Goal: Information Seeking & Learning: Learn about a topic

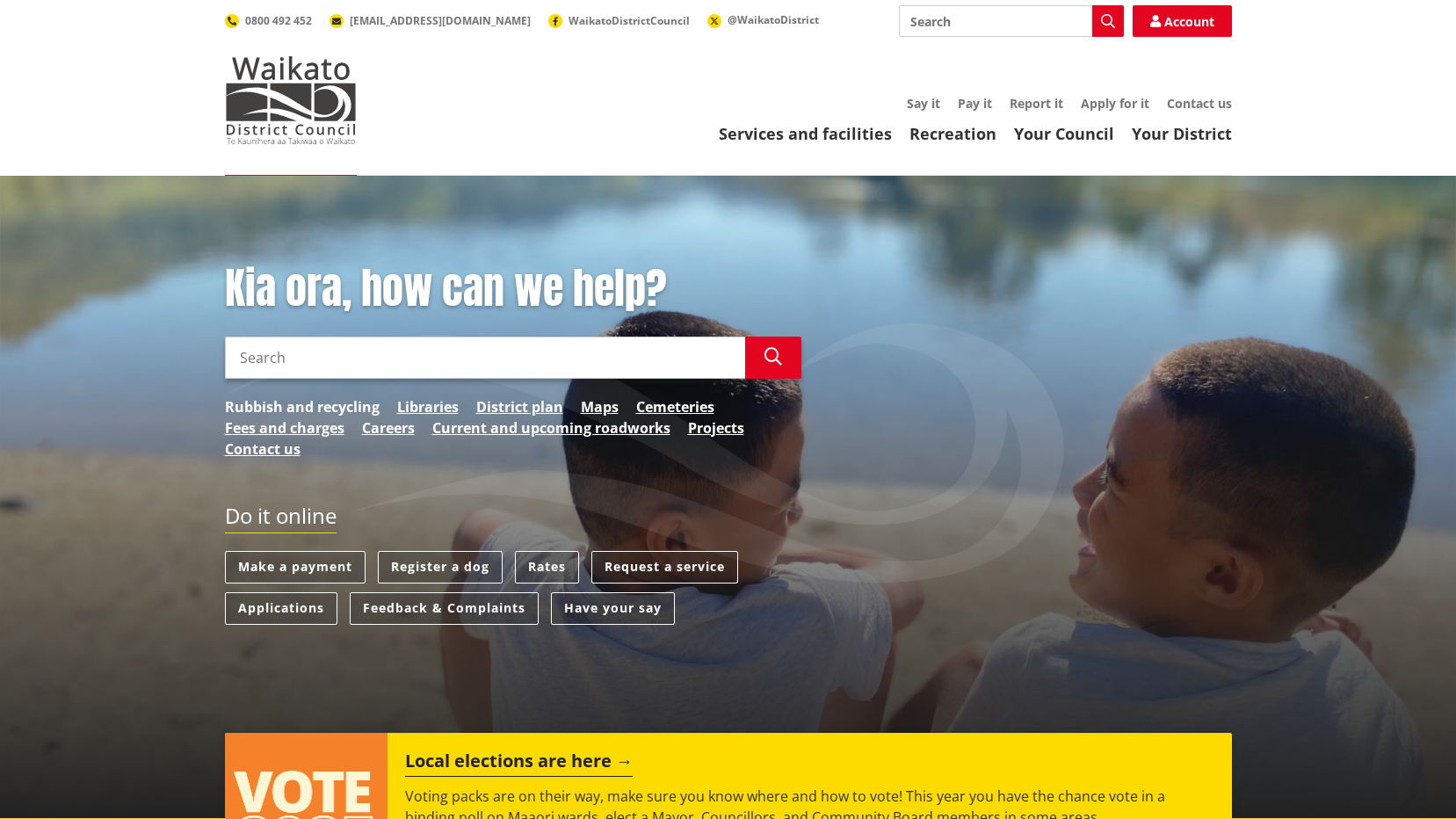
click at [265, 402] on link "Rubbish and recycling" at bounding box center [302, 407] width 154 height 21
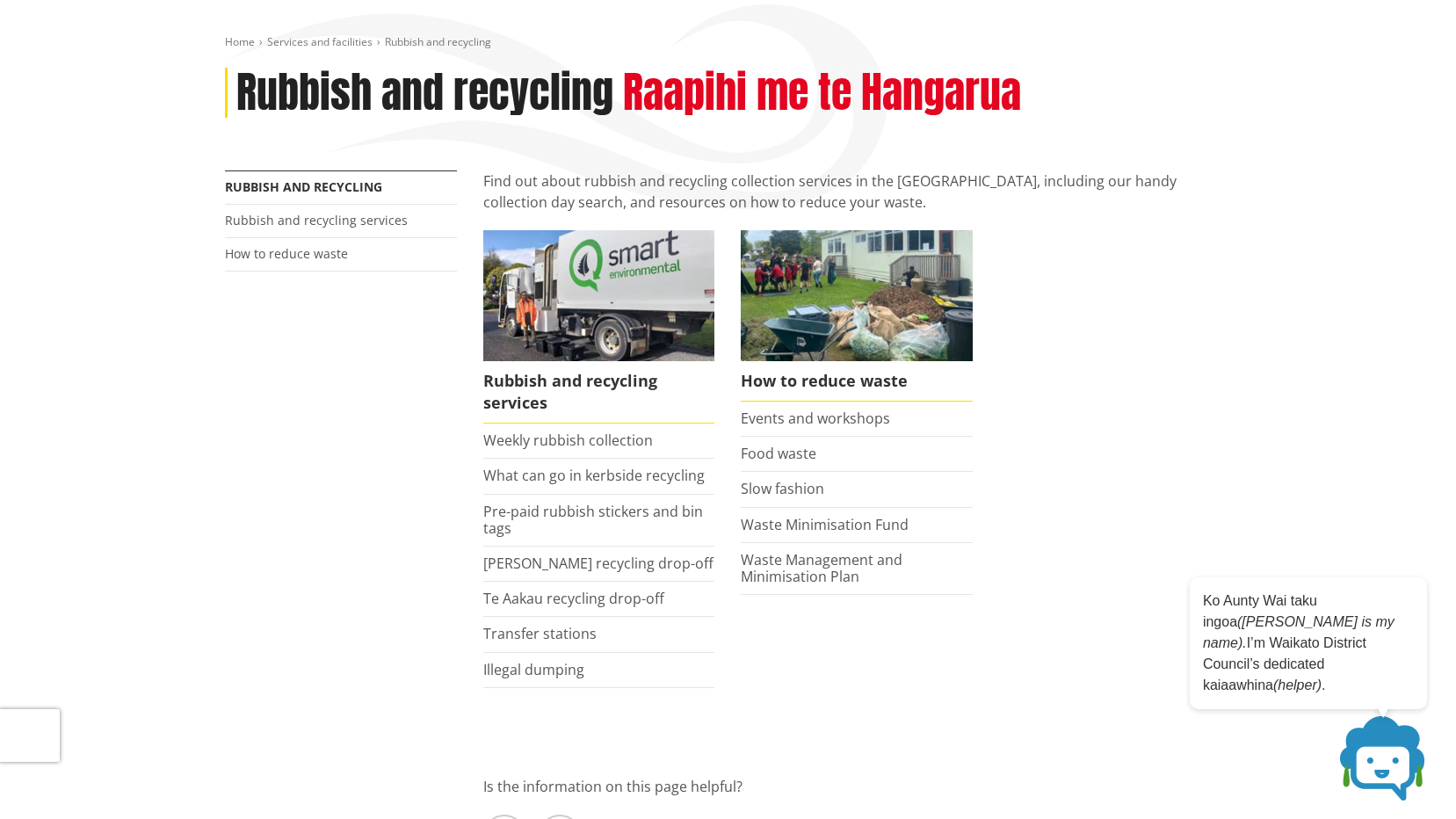
scroll to position [176, 0]
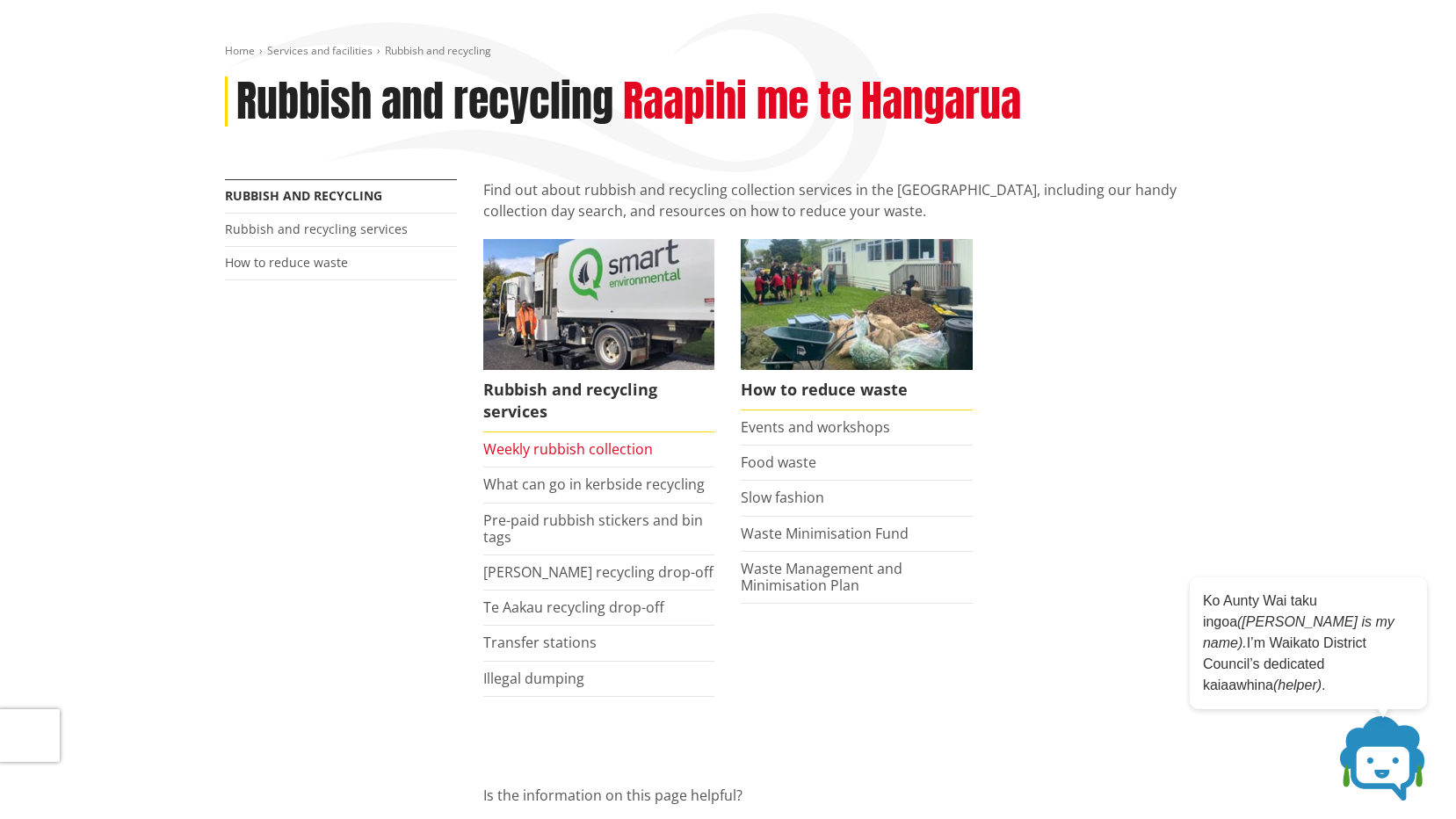
click at [564, 449] on link "Weekly rubbish collection" at bounding box center [567, 449] width 169 height 20
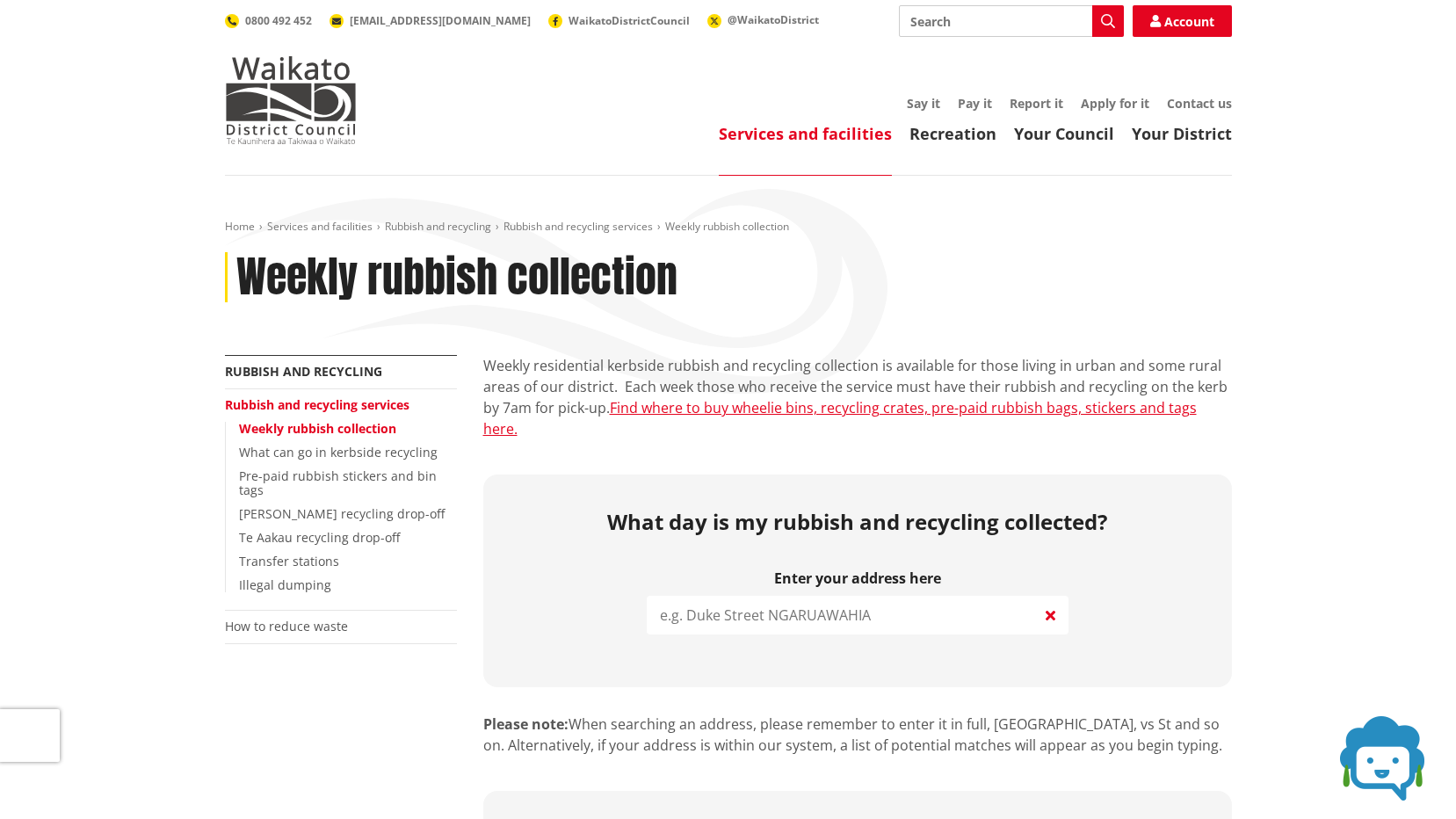
click at [774, 596] on input "search" at bounding box center [858, 615] width 422 height 39
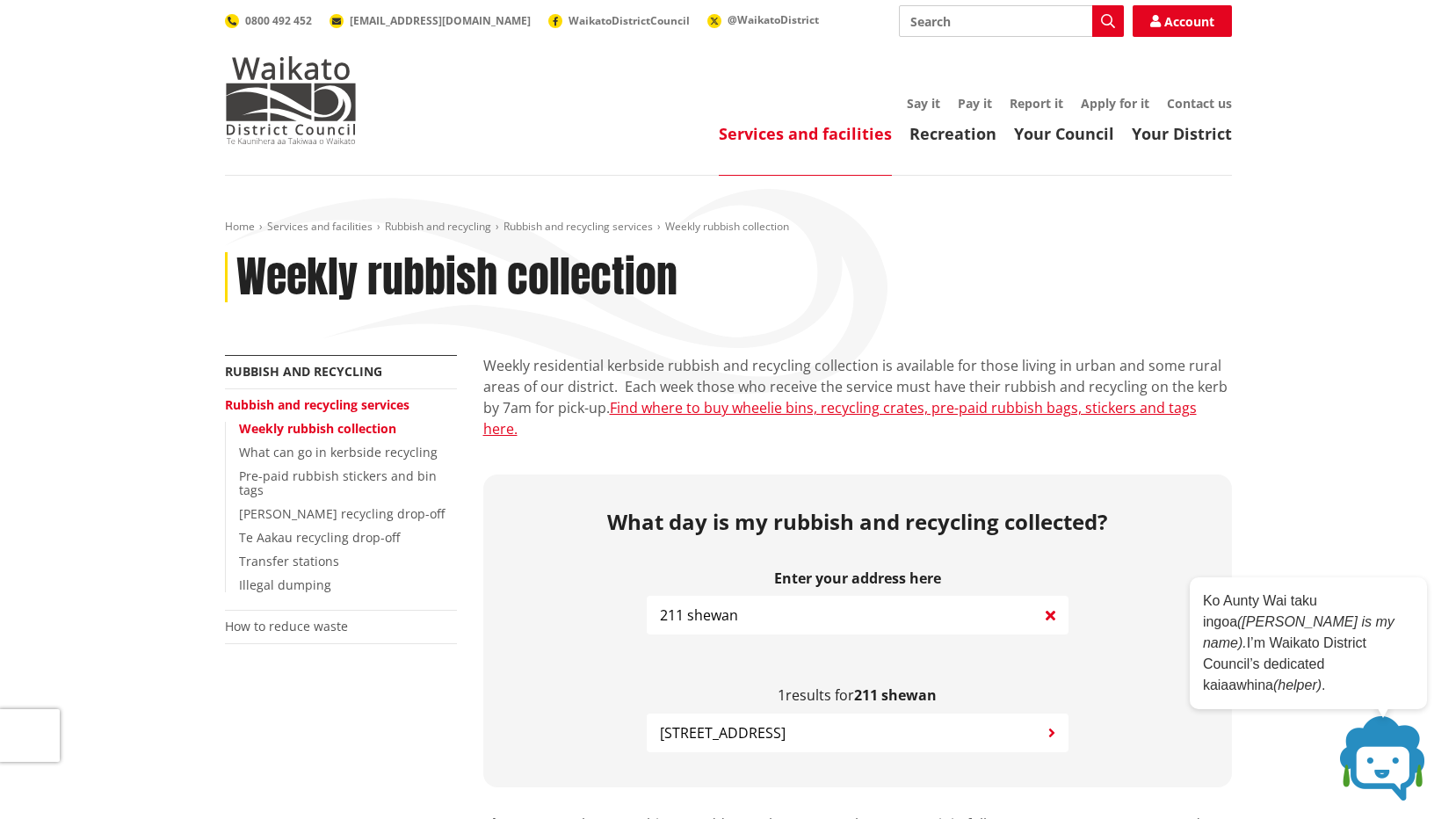
type input "211 shewan"
click at [785, 722] on span "211 Shewan Road GORDONTON" at bounding box center [722, 733] width 126 height 21
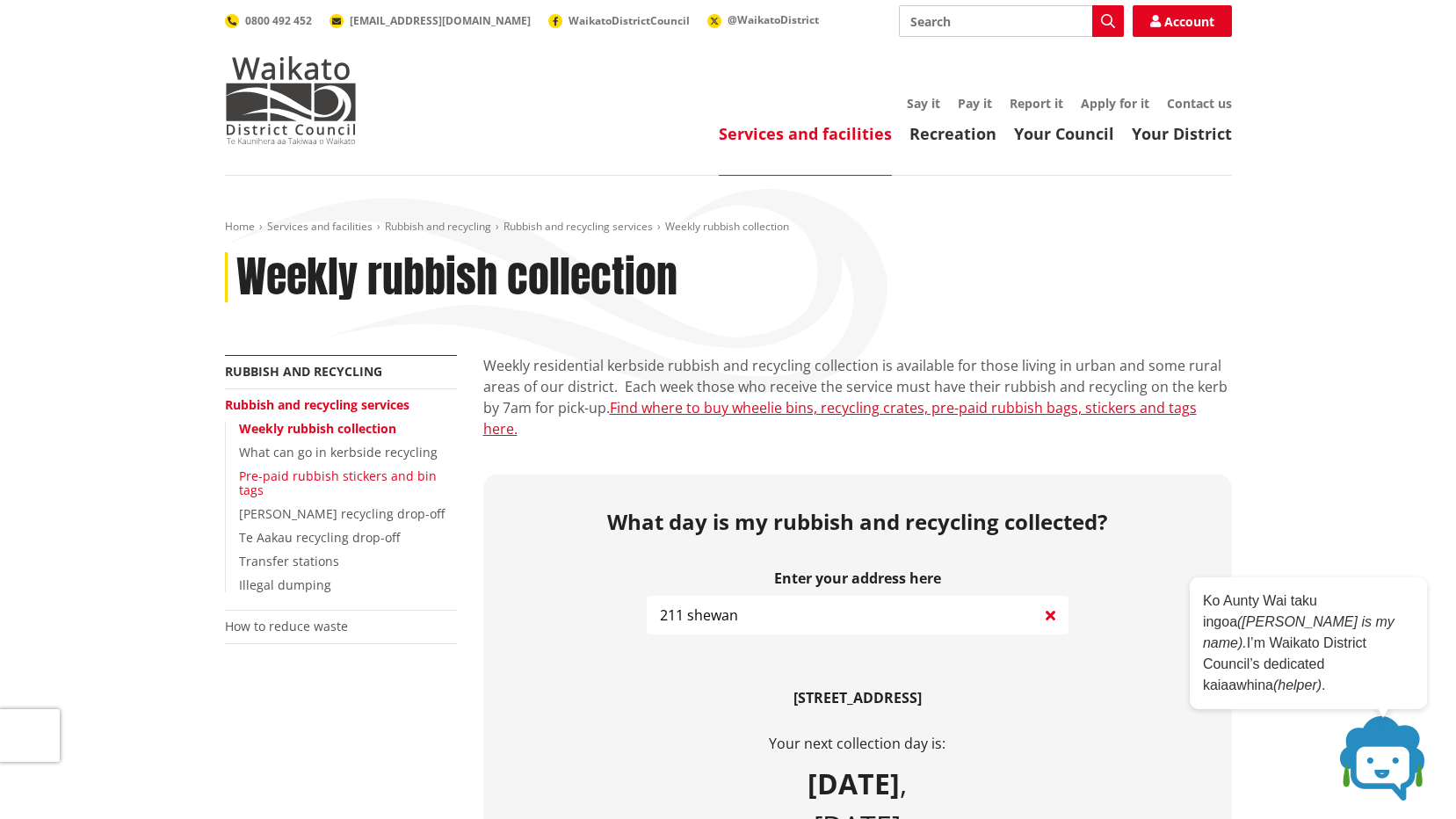
click at [309, 473] on link "Pre-paid rubbish stickers and bin tags" at bounding box center [338, 483] width 198 height 32
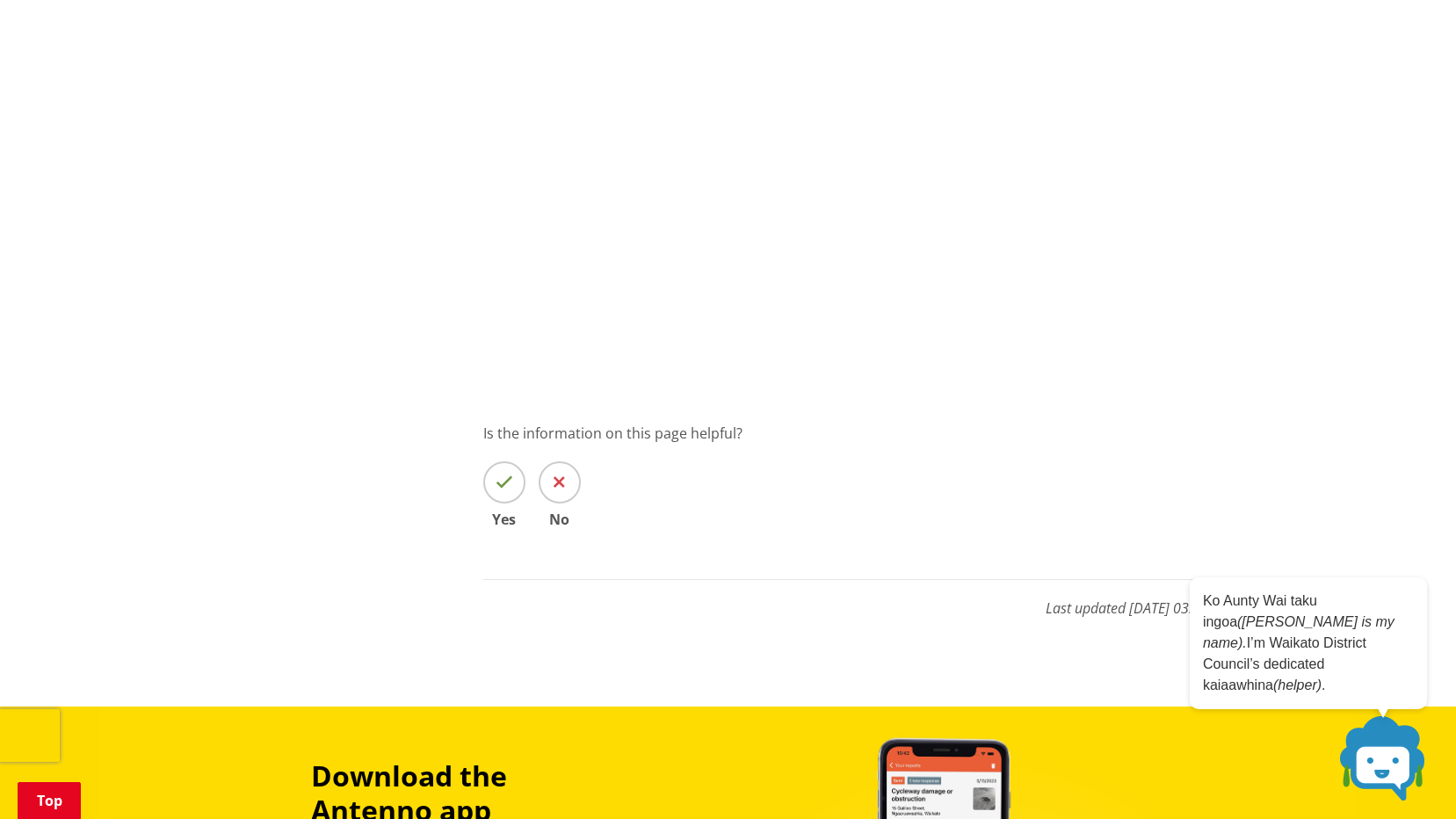
scroll to position [1494, 0]
